Goal: Transaction & Acquisition: Purchase product/service

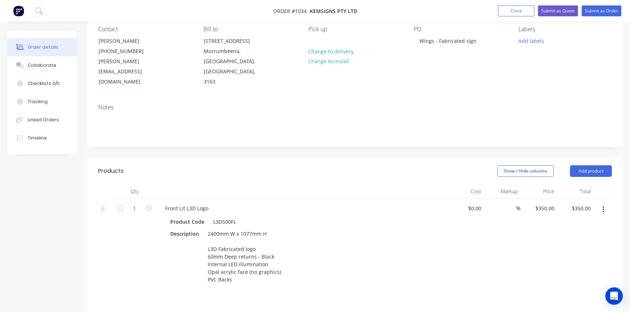
scroll to position [66, 0]
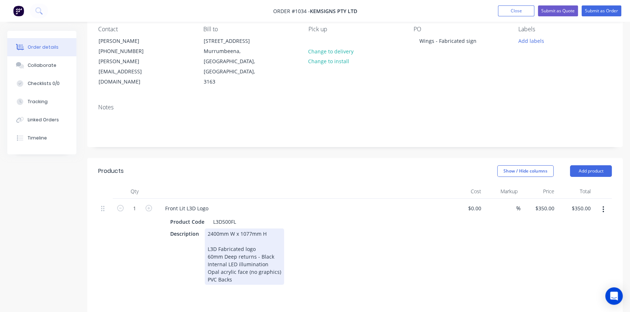
click at [340, 255] on div "Description 2400mm W x 1077mm H L3D Fabricated logo 60mm Deep returns - Black I…" at bounding box center [300, 257] width 266 height 56
click at [205, 258] on div "2400mm W x 1077mm H L3D Fabricated logo 60mm Deep returns - Black Internal LED …" at bounding box center [244, 257] width 79 height 56
click at [273, 242] on div "2400mm W x 1077mm H L3D Fabricated logo 60mm Deep returns - Black Internal LED …" at bounding box center [244, 257] width 79 height 56
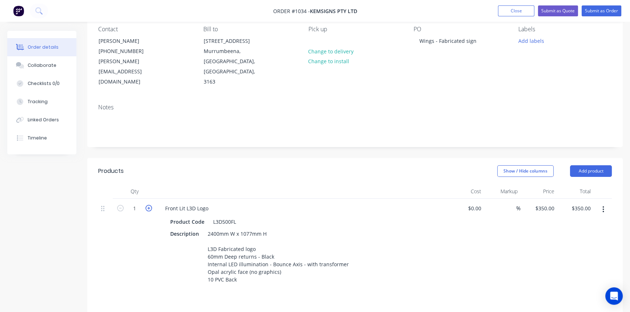
click at [148, 205] on icon "button" at bounding box center [148, 208] width 7 height 7
type input "2"
type input "$700.00"
drag, startPoint x: 460, startPoint y: 259, endPoint x: 512, endPoint y: 217, distance: 66.4
click at [466, 249] on div "$0.00 $0.00" at bounding box center [465, 256] width 37 height 115
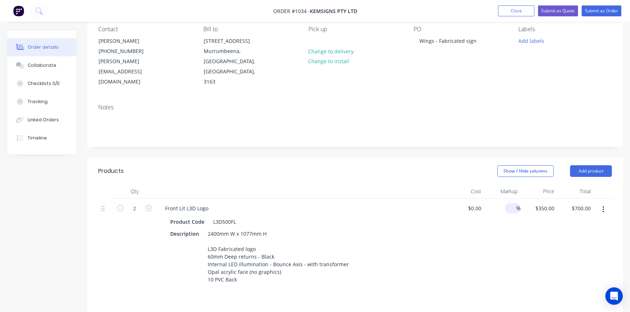
click at [512, 203] on input at bounding box center [511, 208] width 8 height 11
type input "40"
type input "$0.00"
click at [542, 250] on div "$0.00 $350.00" at bounding box center [538, 256] width 37 height 115
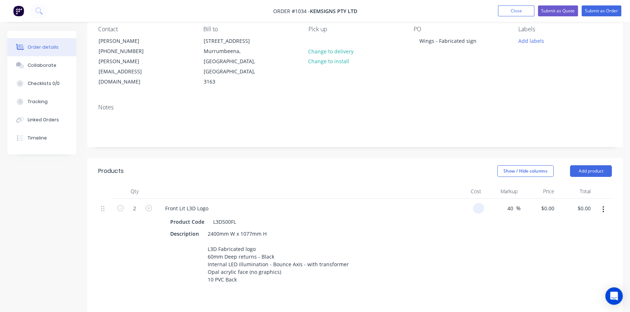
click at [480, 203] on input at bounding box center [479, 208] width 8 height 11
type input "$1,000.00"
type input "$1,400.00"
type input "$2,800.00"
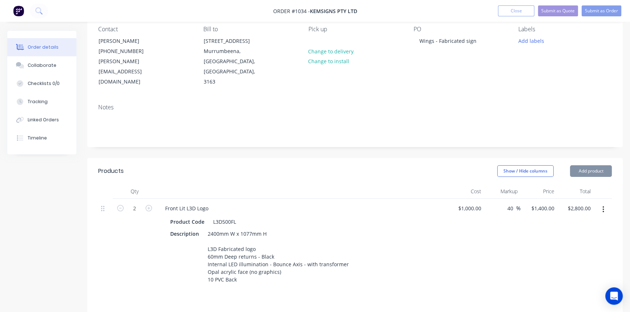
click at [476, 224] on div "$1,000.00 $1,000.00" at bounding box center [465, 256] width 37 height 115
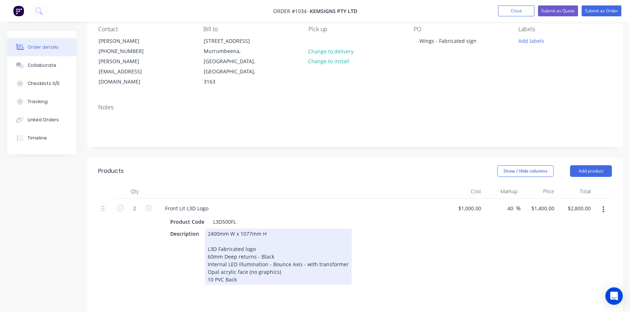
click at [279, 229] on div "2400mm W x 1077mm H L3D Fabricated logo 60mm Deep returns - Black Internal LED …" at bounding box center [278, 257] width 147 height 56
